Goal: Understand process/instructions

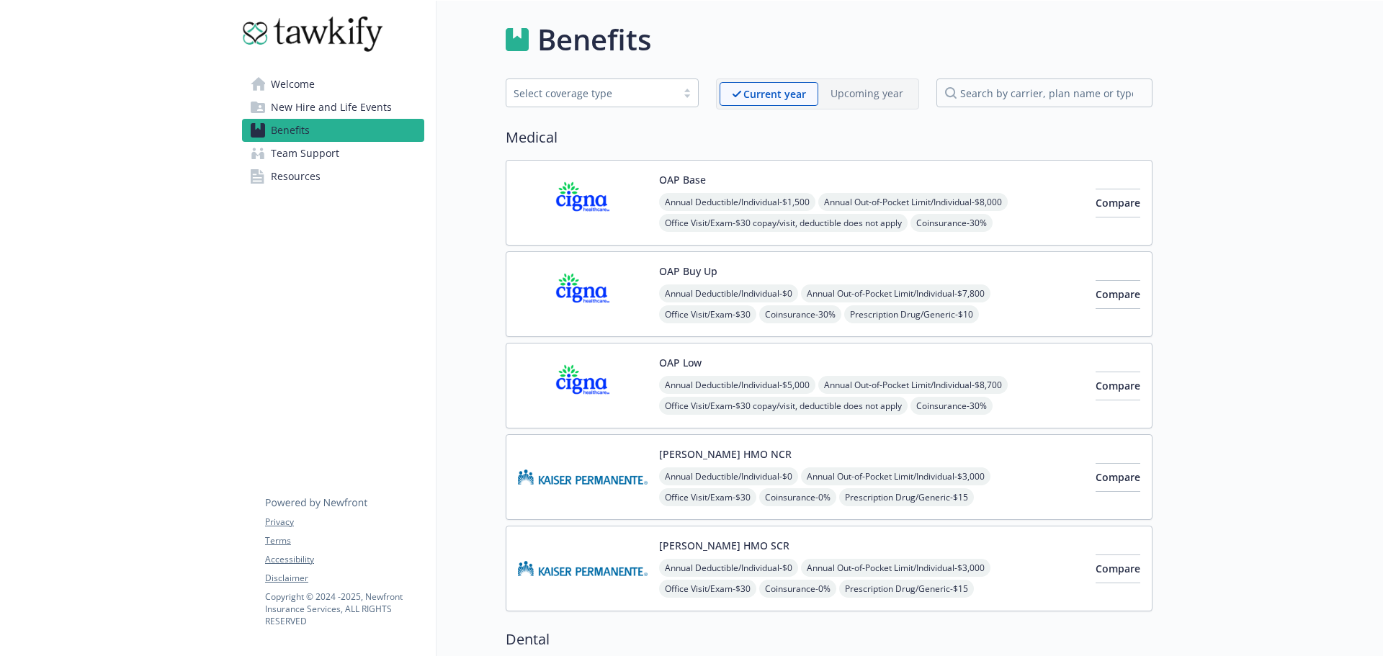
click at [333, 153] on span "Team Support" at bounding box center [305, 153] width 68 height 23
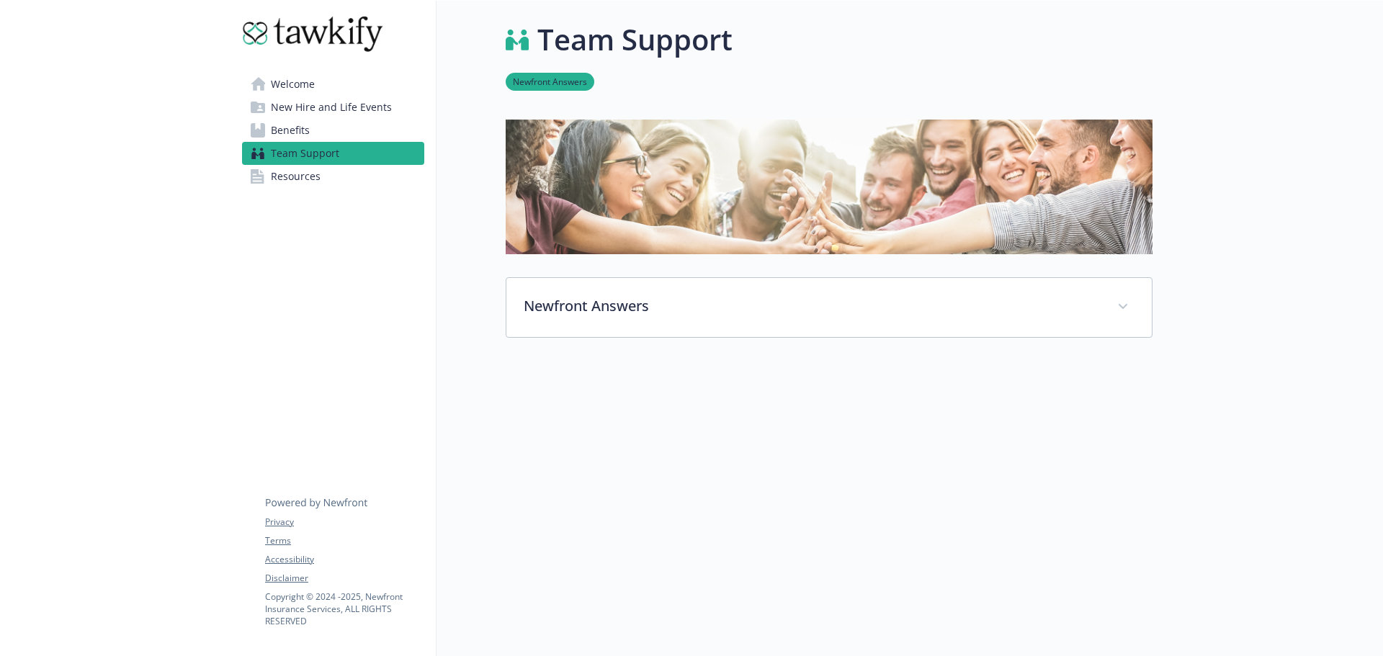
click at [351, 113] on span "New Hire and Life Events" at bounding box center [331, 107] width 121 height 23
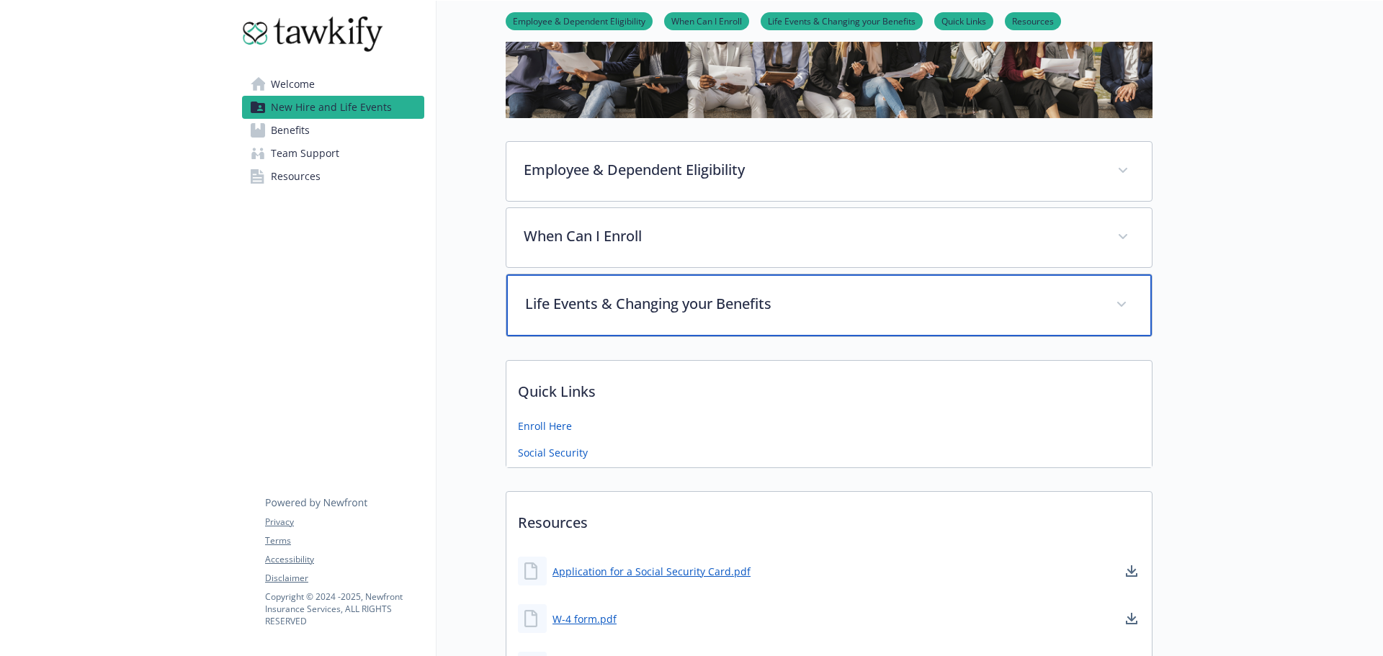
click at [734, 303] on p "Life Events & Changing your Benefits" at bounding box center [811, 304] width 573 height 22
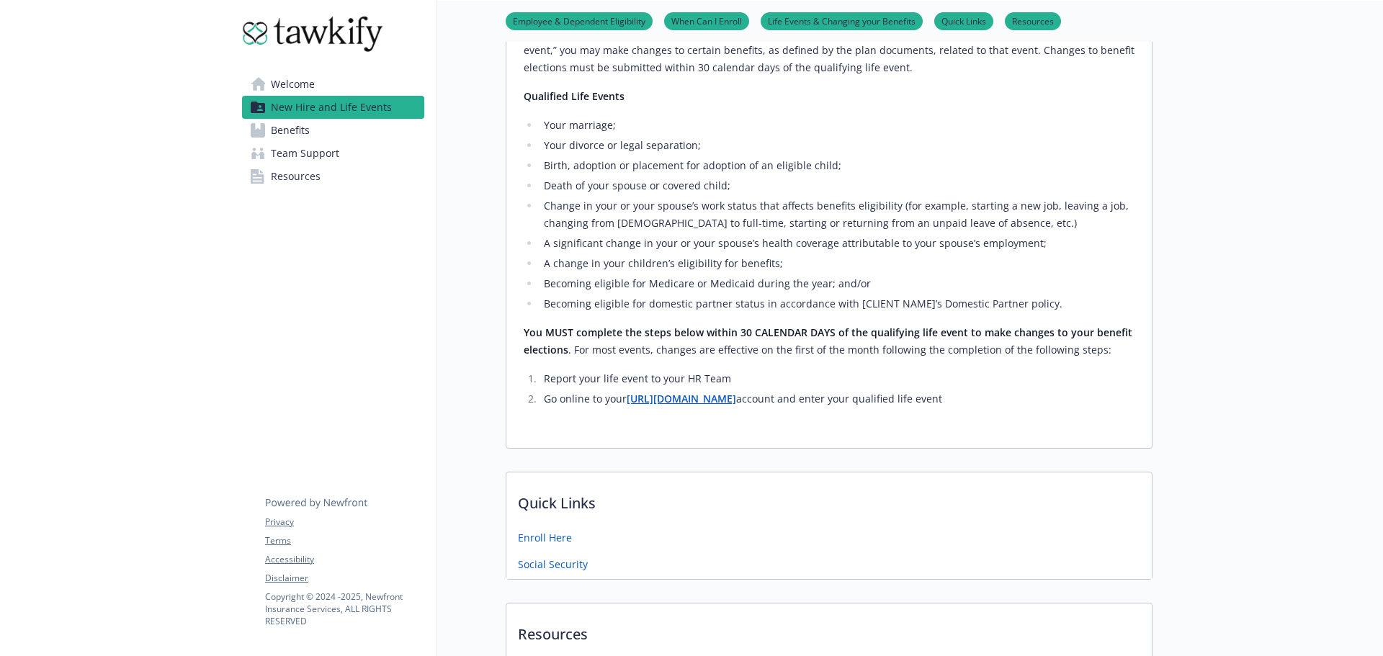
scroll to position [462, 0]
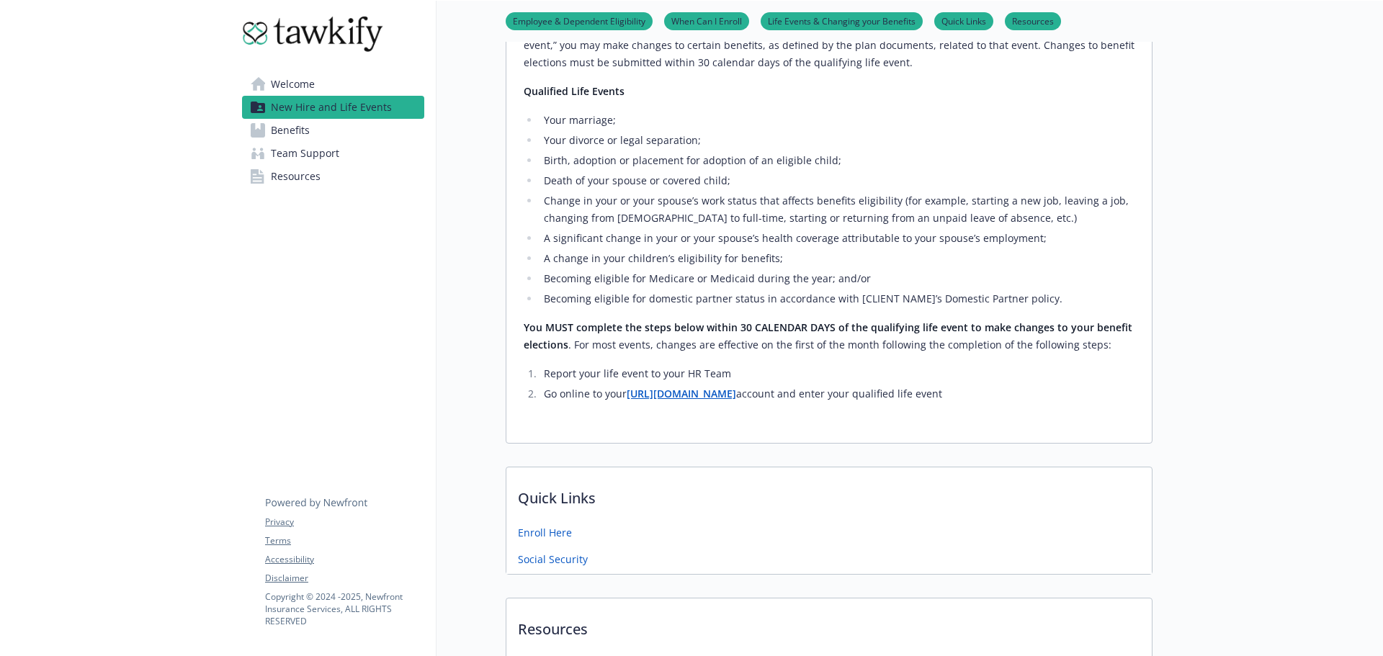
drag, startPoint x: 1048, startPoint y: 398, endPoint x: 514, endPoint y: 397, distance: 533.6
click at [514, 397] on div "In most cases, you may only make changes to your benefits during Open Enrollmen…" at bounding box center [828, 225] width 645 height 435
copy li "Go online to your [URL][DOMAIN_NAME] account and enter your qualified life event"
